Goal: Find specific fact: Find specific fact

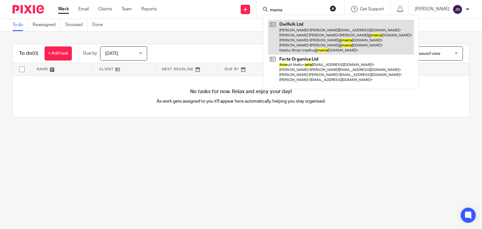
type input "mama"
click at [316, 37] on link at bounding box center [341, 37] width 146 height 35
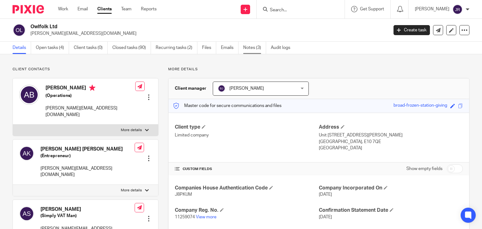
click at [259, 48] on link "Notes (3)" at bounding box center [254, 48] width 23 height 12
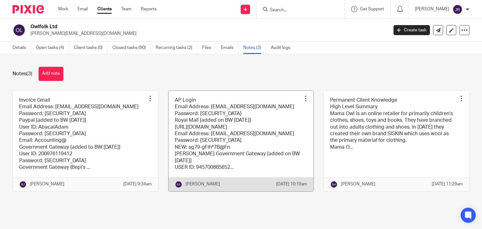
click at [229, 123] on link at bounding box center [240, 141] width 145 height 101
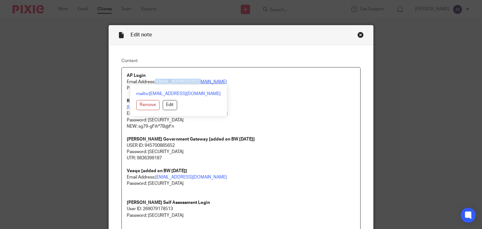
drag, startPoint x: 205, startPoint y: 84, endPoint x: 154, endPoint y: 80, distance: 50.3
click at [154, 80] on p "Email Address: abacai@mamaowl.net" at bounding box center [241, 82] width 229 height 6
copy link "abacai@mamaowl.net"
click at [263, 107] on p "Royal Mail [added on BW 5/8/2025] https://invoicing.royalmail.com/RMF/" at bounding box center [241, 104] width 229 height 13
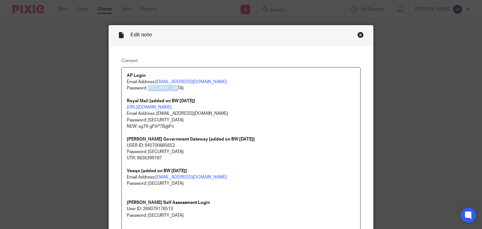
drag, startPoint x: 177, startPoint y: 87, endPoint x: 146, endPoint y: 86, distance: 31.4
click at [146, 86] on p "Password: He11oWorld1!" at bounding box center [241, 88] width 229 height 6
copy p "He11oWorld1!"
click at [358, 35] on div "Close this dialog window" at bounding box center [360, 35] width 6 height 6
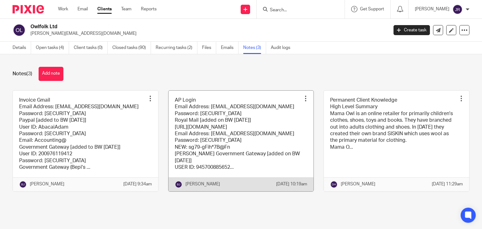
click at [215, 144] on link at bounding box center [240, 141] width 145 height 101
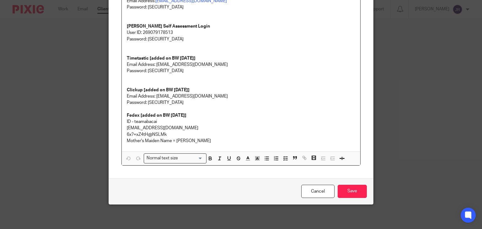
scroll to position [145, 0]
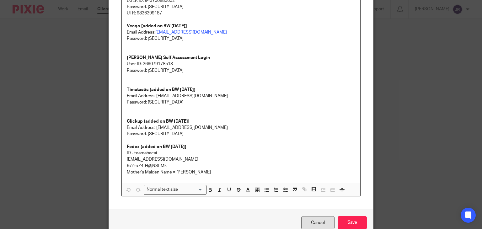
click at [311, 220] on link "Cancel" at bounding box center [317, 222] width 33 height 13
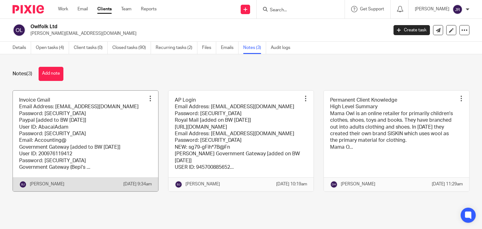
click at [95, 113] on link at bounding box center [85, 141] width 145 height 101
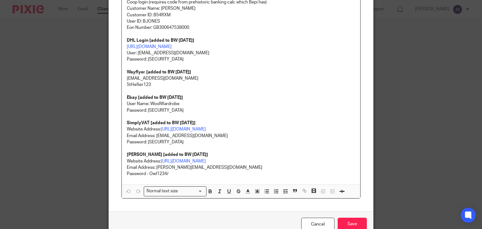
scroll to position [251, 0]
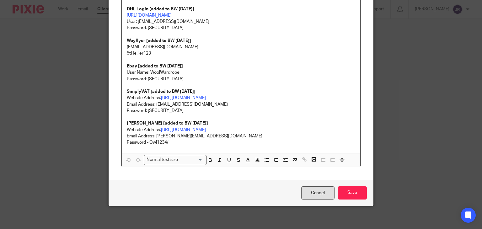
click at [312, 195] on link "Cancel" at bounding box center [317, 192] width 33 height 13
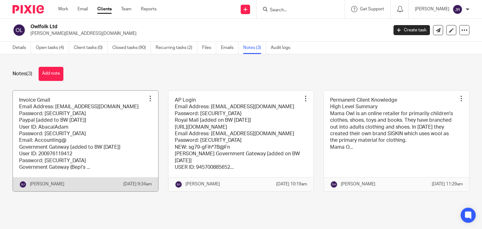
click at [75, 145] on link at bounding box center [85, 141] width 145 height 101
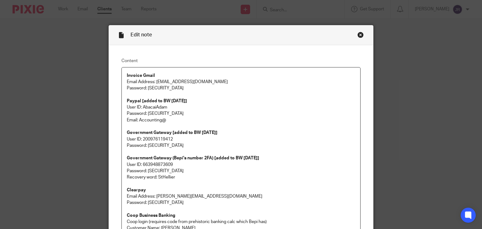
click at [359, 34] on div "Close this dialog window" at bounding box center [360, 35] width 6 height 6
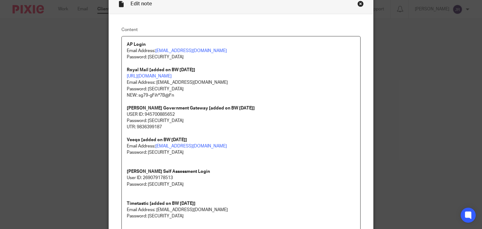
scroll to position [31, 0]
click at [172, 77] on link "https://invoicing.royalmail.com/RMF/" at bounding box center [149, 76] width 45 height 4
click at [167, 108] on link "https://invoicing.royalmail.com/RMF/" at bounding box center [163, 108] width 45 height 6
click at [208, 82] on p "Email Address: accounting@abacai.co.uk Password: 5tHe!!ier123 NEW: sg79-gFih*7B…" at bounding box center [241, 88] width 229 height 19
drag, startPoint x: 208, startPoint y: 83, endPoint x: 154, endPoint y: 81, distance: 54.3
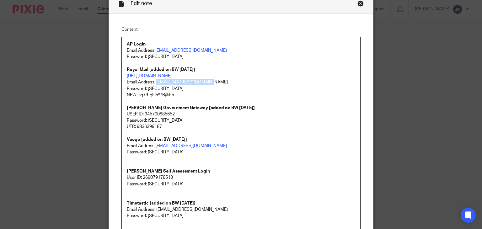
click at [154, 81] on p "Email Address: accounting@abacai.co.uk Password: 5tHe!!ier123 NEW: sg79-gFih*7B…" at bounding box center [241, 88] width 229 height 19
copy p "accounting@abacai.co.uk"
drag, startPoint x: 188, startPoint y: 97, endPoint x: 136, endPoint y: 93, distance: 52.2
click at [136, 93] on p "Email Address: accounting@abacai.co.uk Password: 5tHe!!ier123 NEW: sg79-gFih*7B…" at bounding box center [241, 88] width 229 height 19
copy p "sg79-gFih*7B@Fn"
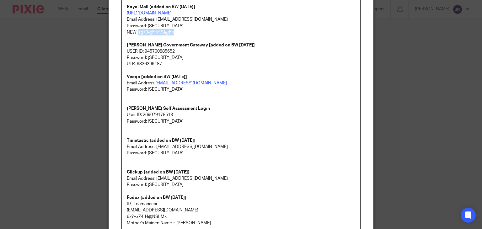
scroll to position [125, 0]
